Goal: Find specific page/section: Find specific page/section

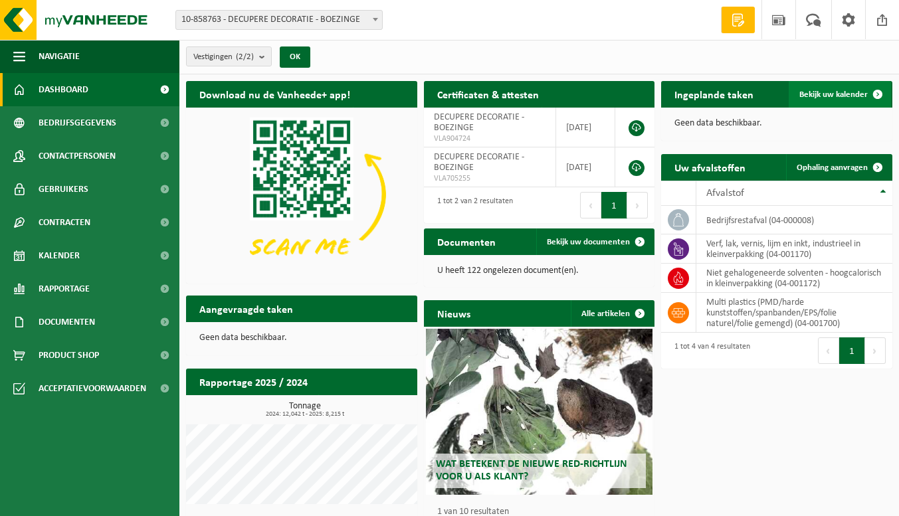
click at [811, 94] on span "Bekijk uw kalender" at bounding box center [834, 94] width 68 height 9
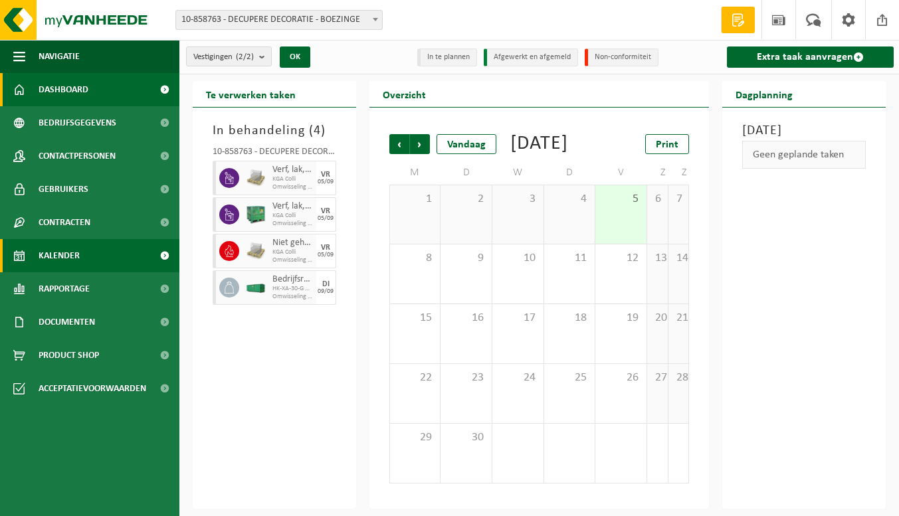
click at [48, 84] on span "Dashboard" at bounding box center [64, 89] width 50 height 33
